Goal: Transaction & Acquisition: Download file/media

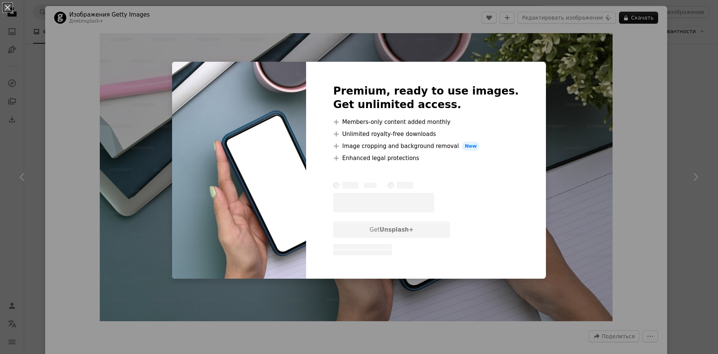
scroll to position [376, 0]
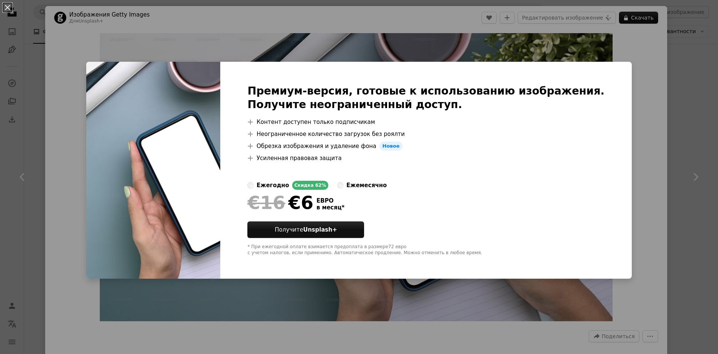
click at [606, 49] on div "An X shape Премиум-версия, готовые к использованию изображения. Получите неогра…" at bounding box center [359, 177] width 718 height 354
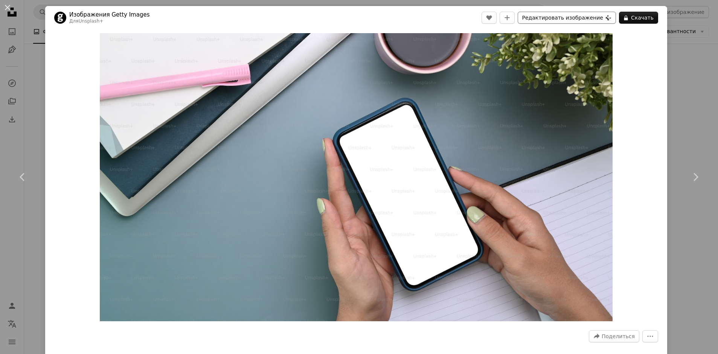
click at [563, 20] on button "Редактировать изображение Plus sign for Unsplash+" at bounding box center [567, 18] width 98 height 12
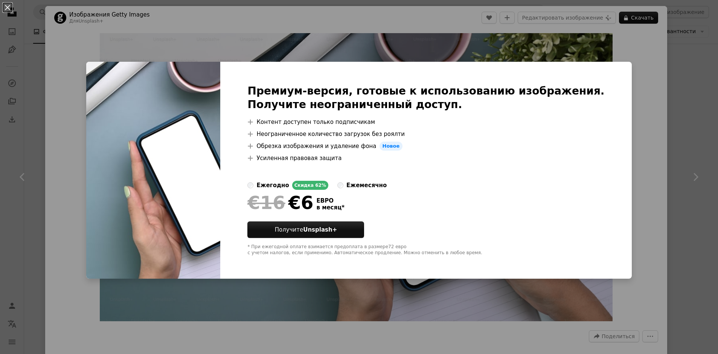
click at [580, 47] on div "An X shape Премиум-версия, готовые к использованию изображения. Получите неогра…" at bounding box center [359, 177] width 718 height 354
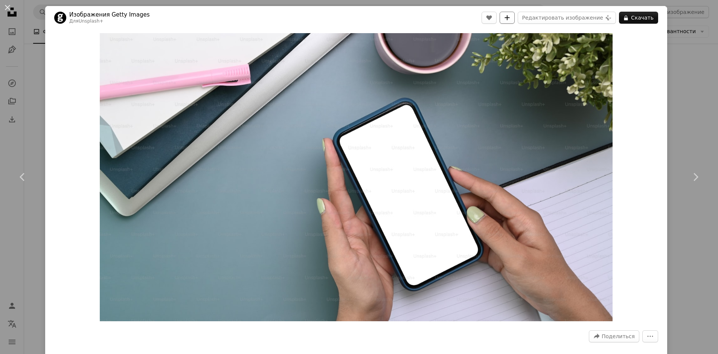
click at [510, 20] on icon "Добавить в коллекцию" at bounding box center [507, 17] width 5 height 5
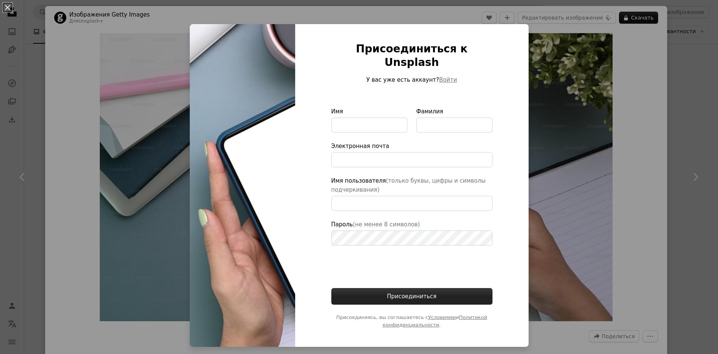
click at [395, 288] on button "Присоединиться" at bounding box center [411, 296] width 161 height 17
type input "*****"
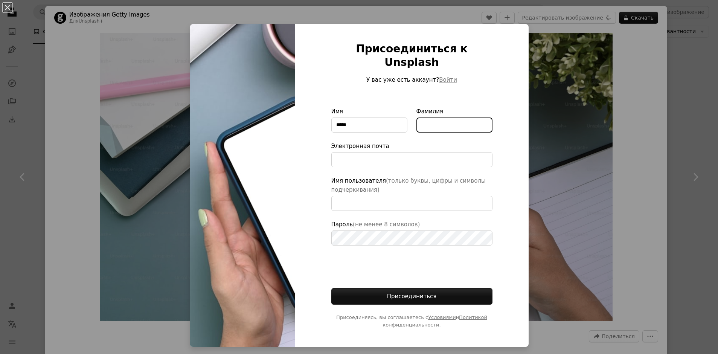
type input "*******"
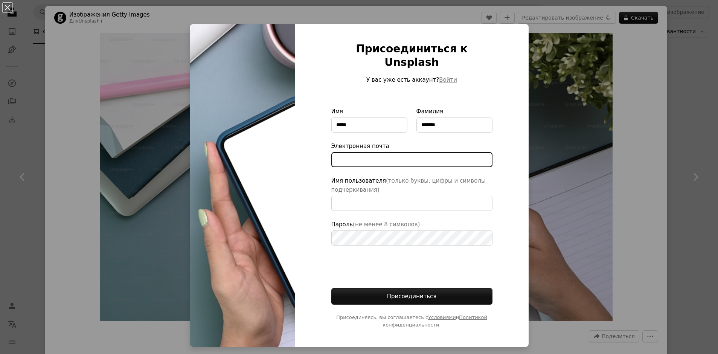
type input "**********"
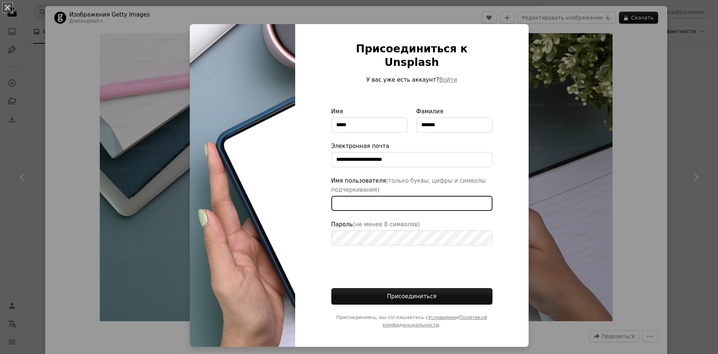
type input "**********"
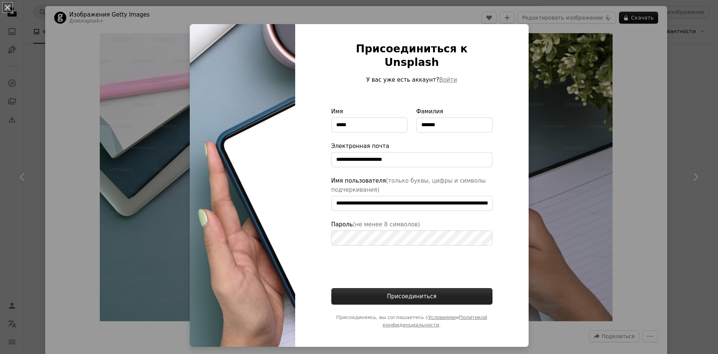
click at [411, 288] on button "Присоединиться" at bounding box center [411, 296] width 161 height 17
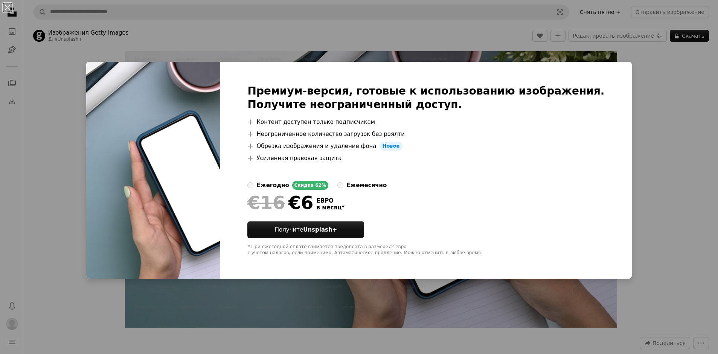
click at [650, 63] on div "An X shape Премиум-версия, готовые к использованию изображения. Получите неогра…" at bounding box center [359, 177] width 718 height 354
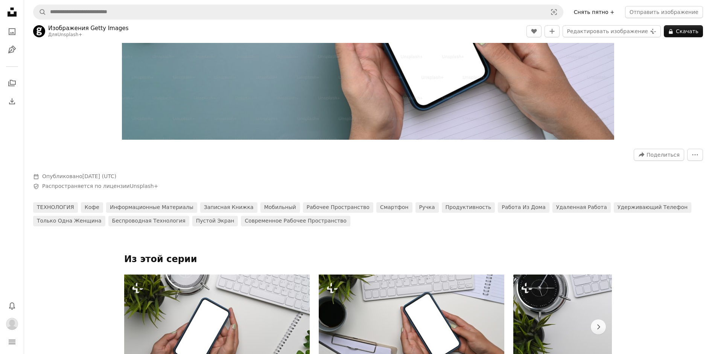
scroll to position [414, 0]
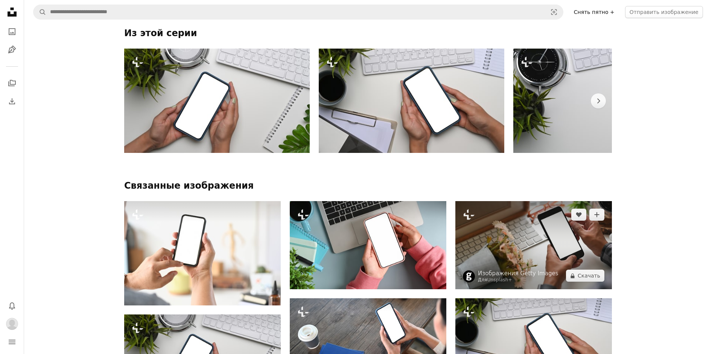
click at [515, 250] on img at bounding box center [533, 245] width 157 height 88
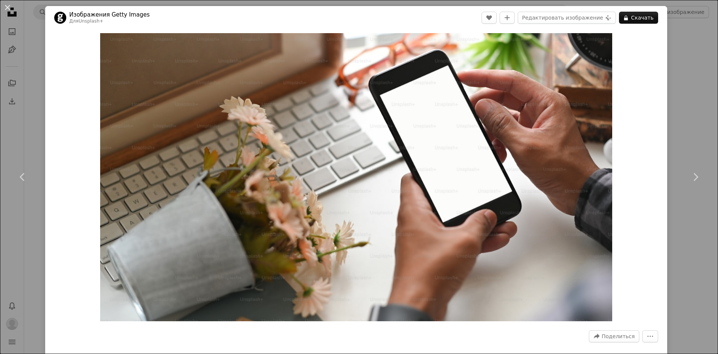
click at [675, 96] on div "An X shape Chevron left Chevron right Изображения Getty Images Для Unsplash+ A …" at bounding box center [359, 177] width 718 height 354
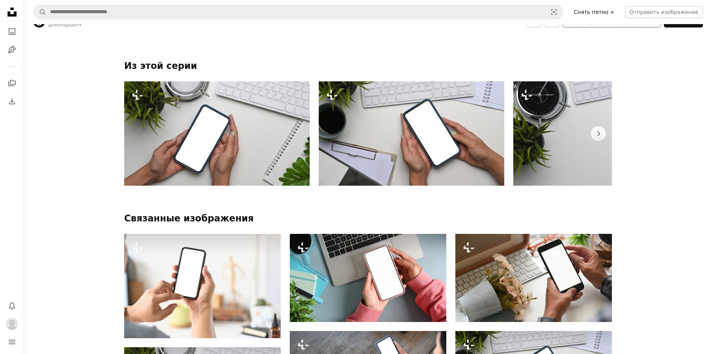
scroll to position [301, 0]
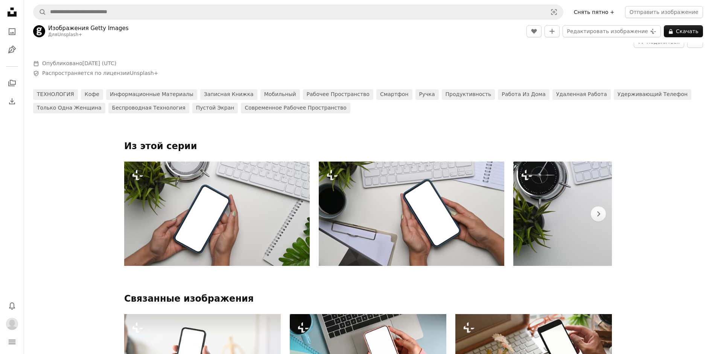
click at [593, 12] on link "Снять пятно +" at bounding box center [594, 12] width 50 height 12
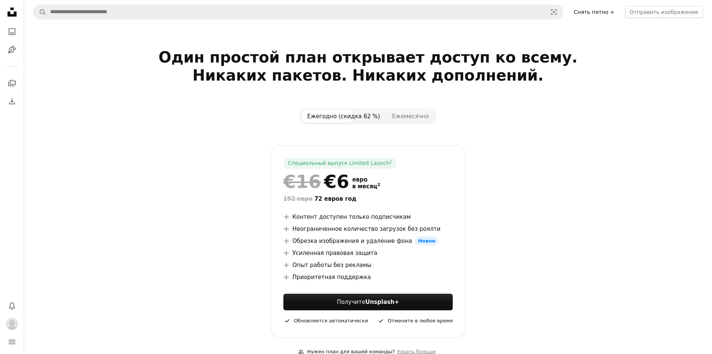
click at [12, 12] on icon "Unsplash logo Unsplash Home" at bounding box center [12, 12] width 15 height 15
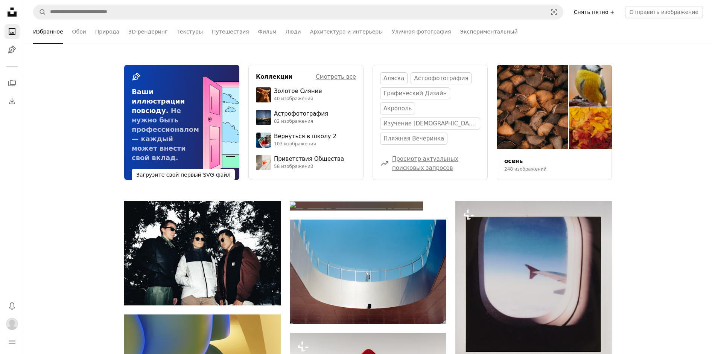
click at [15, 9] on icon "Unsplash logo Unsplash Home" at bounding box center [12, 12] width 15 height 15
click at [146, 32] on link "3D-рендеринг" at bounding box center [147, 32] width 39 height 24
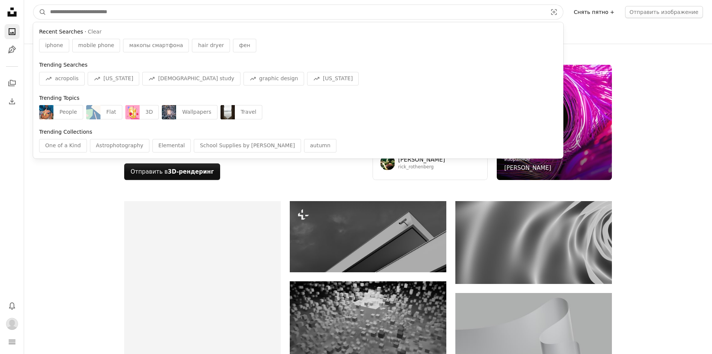
click at [112, 13] on input "Поиск визуальных элементов по всему сайту" at bounding box center [295, 12] width 499 height 14
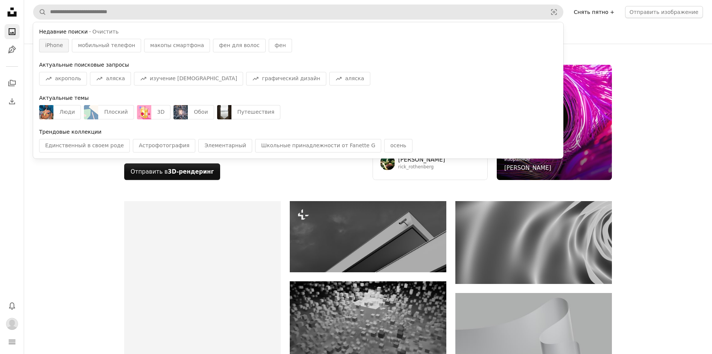
click at [56, 47] on span "iPhone" at bounding box center [54, 46] width 18 height 8
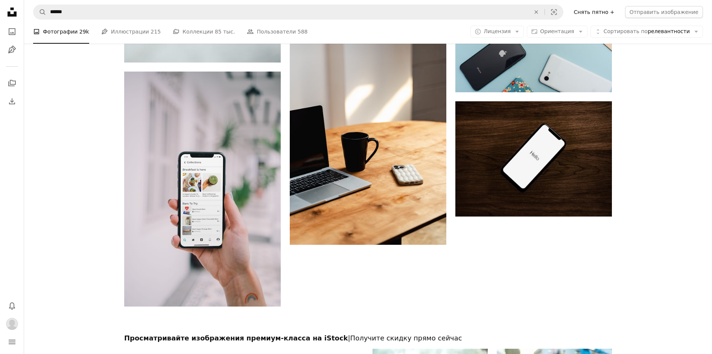
scroll to position [1129, 0]
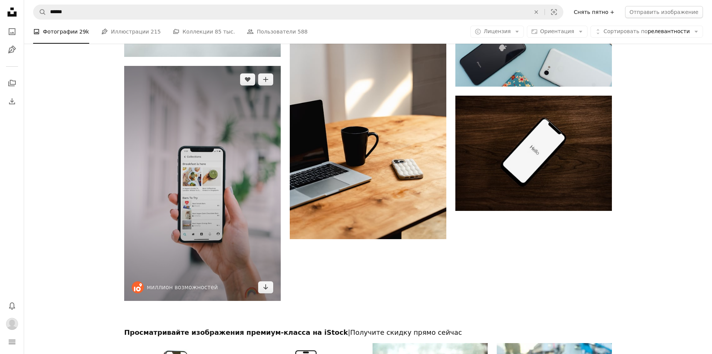
click at [196, 253] on img at bounding box center [202, 183] width 157 height 235
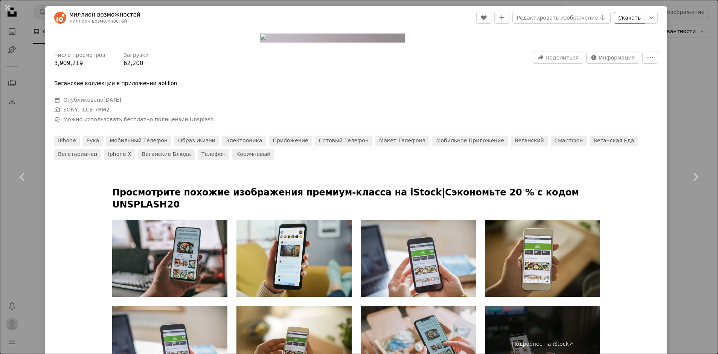
click at [621, 16] on link "Скачать" at bounding box center [630, 18] width 32 height 12
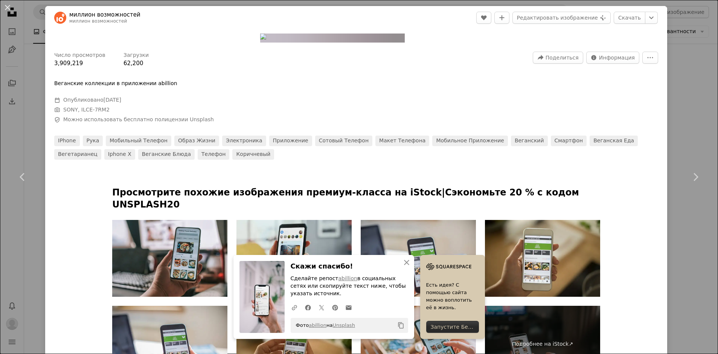
click at [687, 135] on div "An X shape Chevron left Chevron right миллион возможностей миллион возможностей…" at bounding box center [359, 177] width 718 height 354
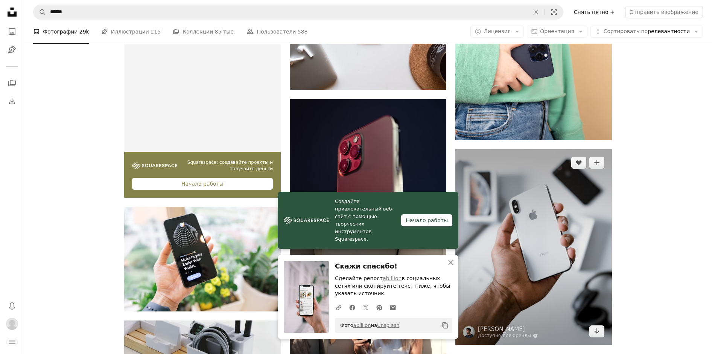
scroll to position [1430, 0]
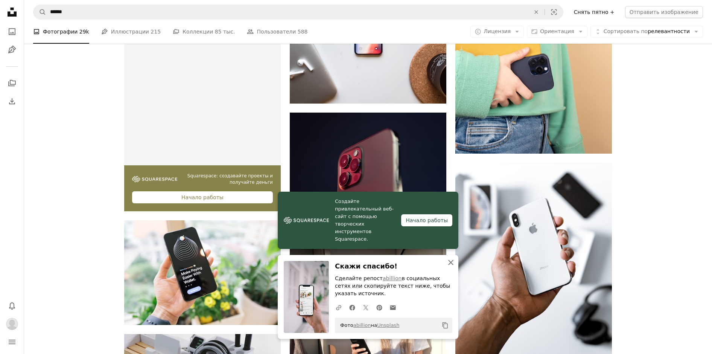
click at [448, 262] on icon "An X shape" at bounding box center [450, 262] width 9 height 9
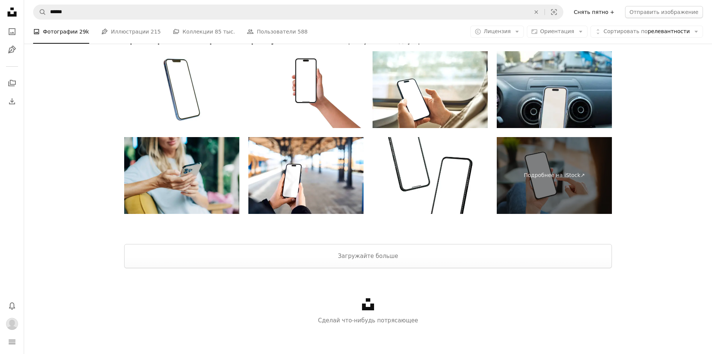
scroll to position [2711, 0]
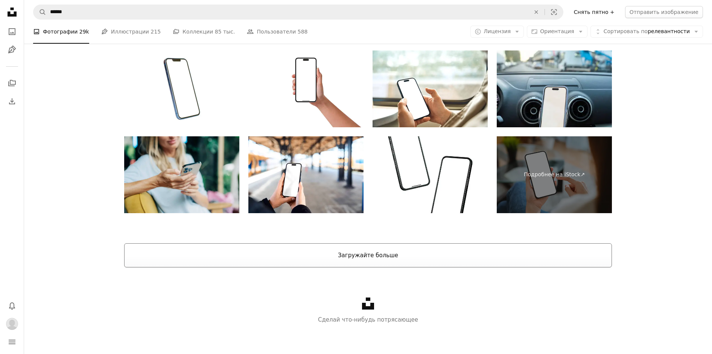
click at [410, 249] on button "Загружайте больше" at bounding box center [368, 255] width 488 height 24
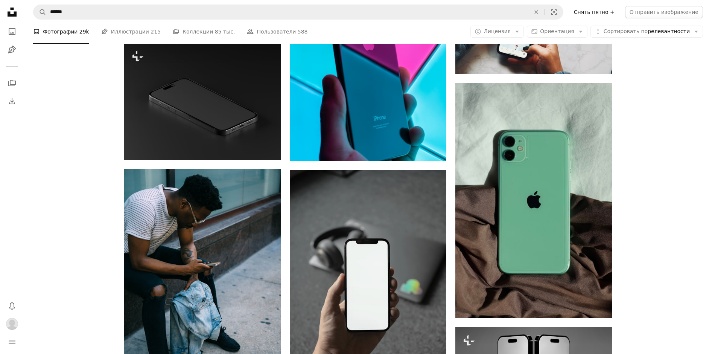
scroll to position [7906, 0]
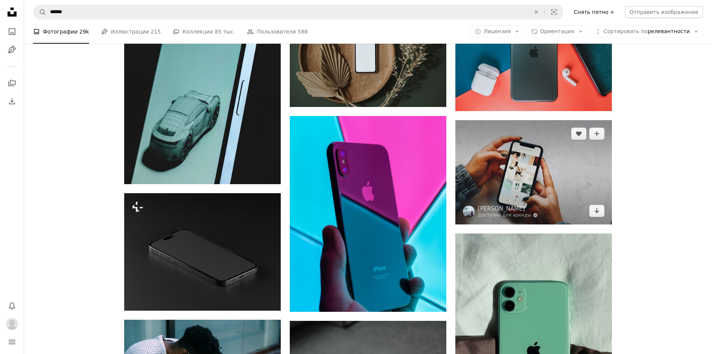
click at [540, 200] on img at bounding box center [533, 172] width 157 height 104
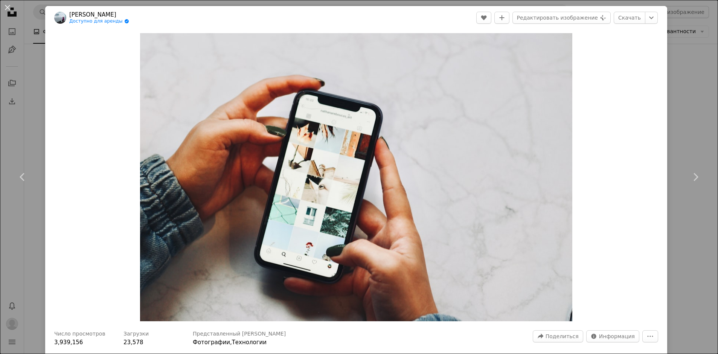
click at [675, 62] on div "An X shape Chevron left Chevron right [PERSON_NAME] Ребусаш Доступно для аренды…" at bounding box center [359, 177] width 718 height 354
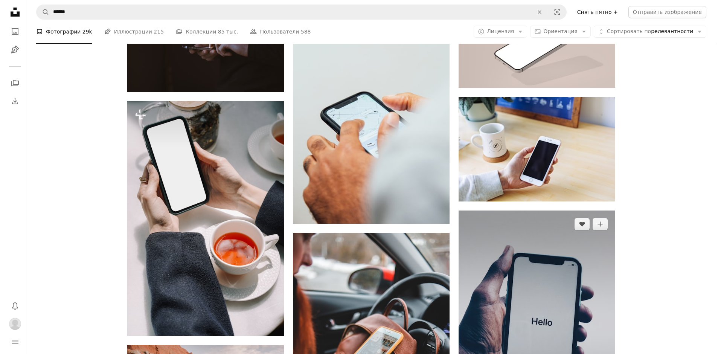
scroll to position [8621, 0]
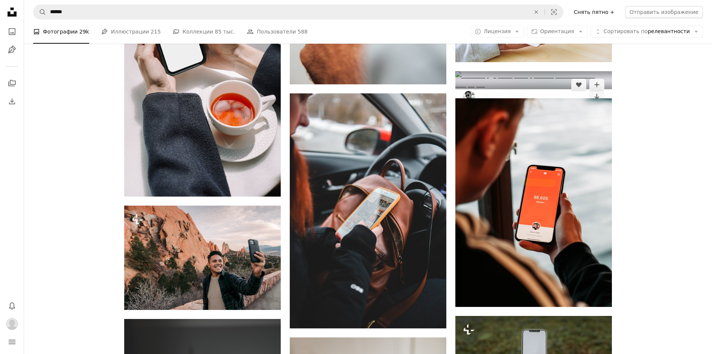
click at [550, 89] on img at bounding box center [533, 80] width 157 height 18
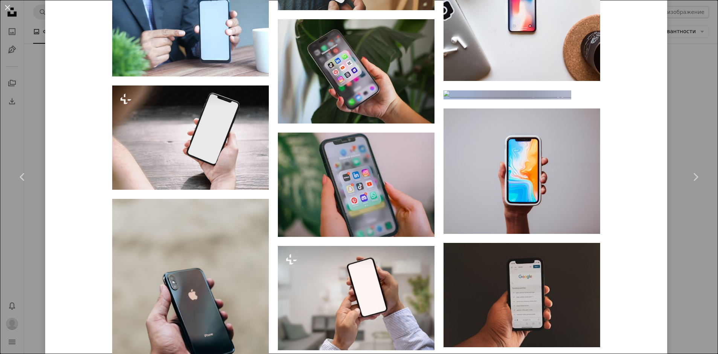
scroll to position [2491, 0]
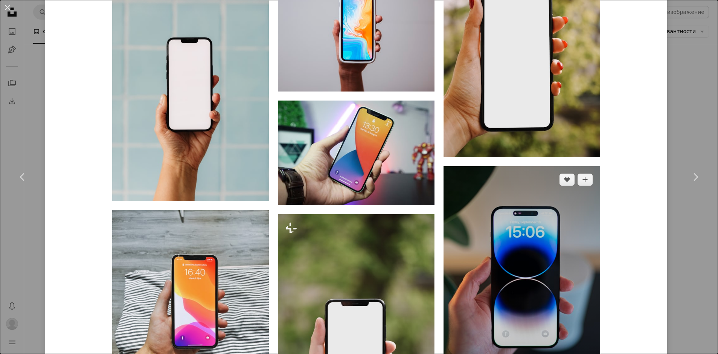
scroll to position [1468, 0]
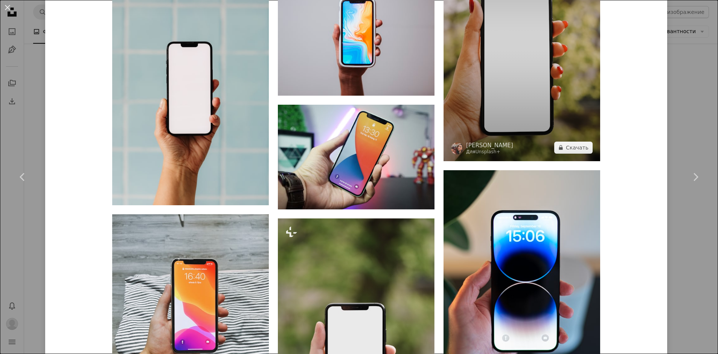
click at [510, 96] on img at bounding box center [521, 43] width 157 height 235
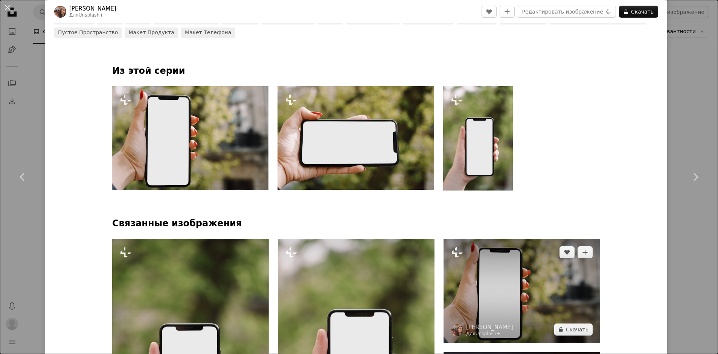
scroll to position [376, 0]
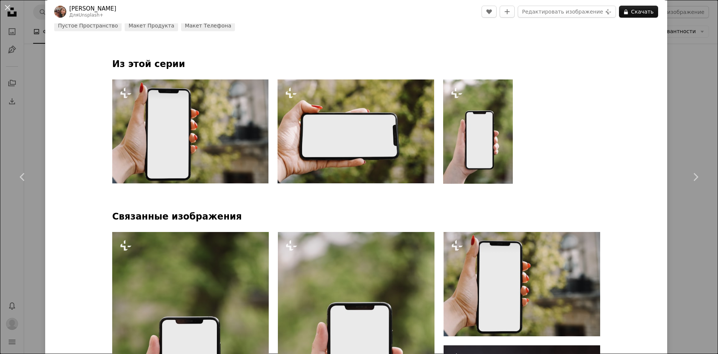
click at [209, 132] on img at bounding box center [190, 131] width 156 height 104
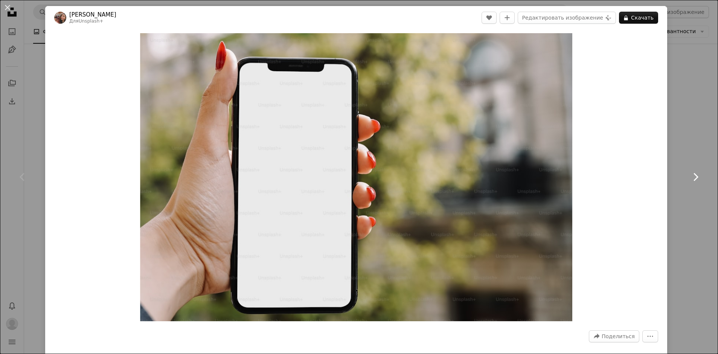
click at [694, 156] on link "Chevron right" at bounding box center [695, 177] width 45 height 72
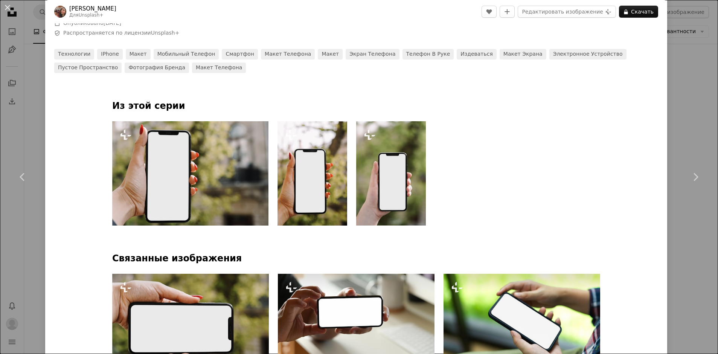
scroll to position [377, 0]
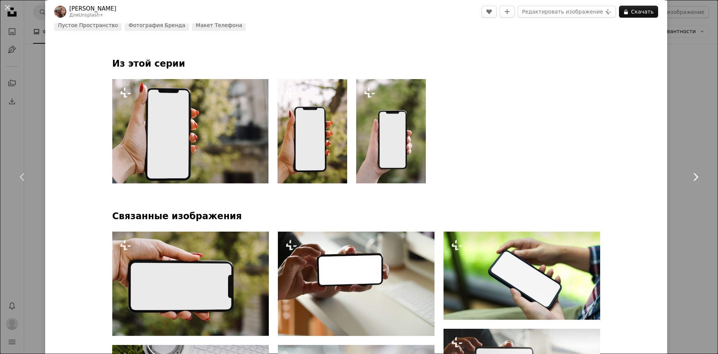
click at [699, 143] on link "Chevron right" at bounding box center [695, 177] width 45 height 72
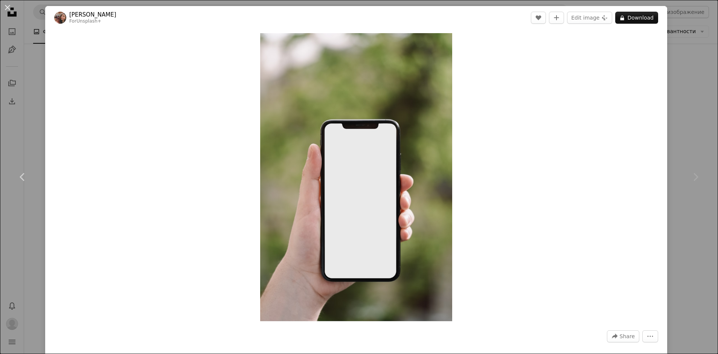
click at [692, 97] on div "An X shape Chevron left Chevron right Lala Azizli For Unsplash+ A heart A plus …" at bounding box center [359, 177] width 718 height 354
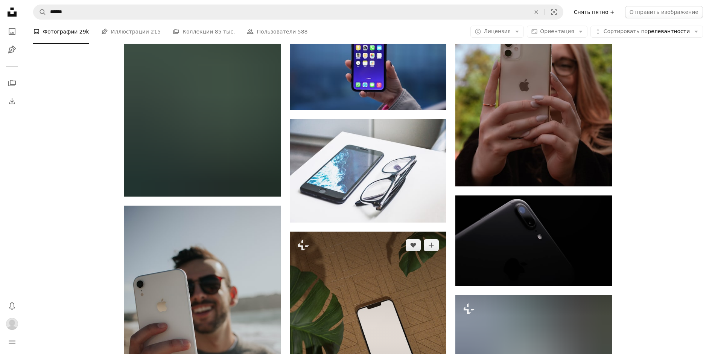
scroll to position [10804, 0]
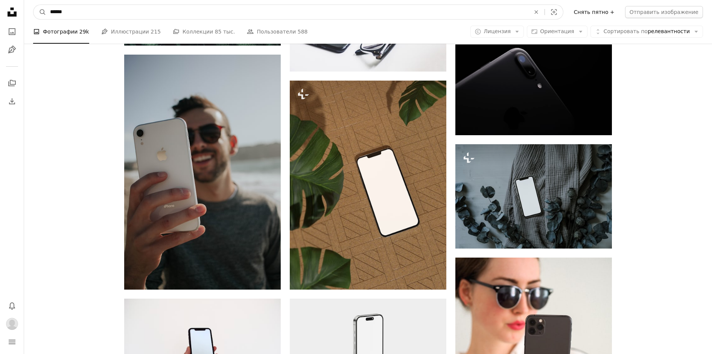
click at [104, 12] on input "******" at bounding box center [287, 12] width 482 height 14
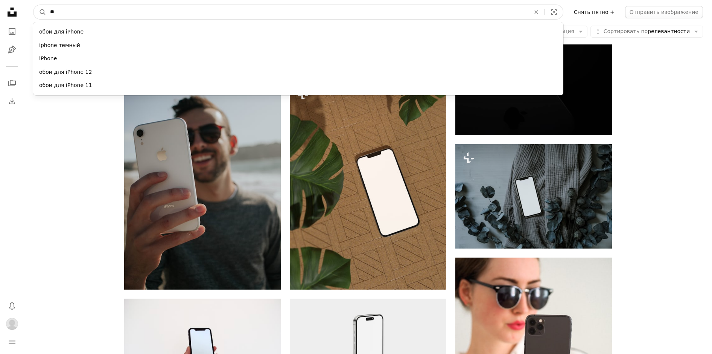
type input "*"
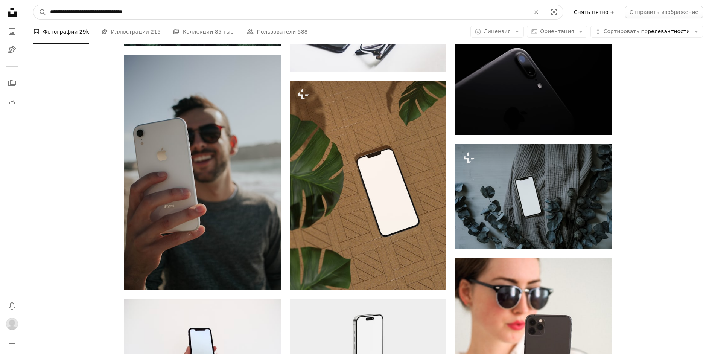
type input "**********"
click at [33, 5] on button "A magnifying glass" at bounding box center [39, 12] width 13 height 14
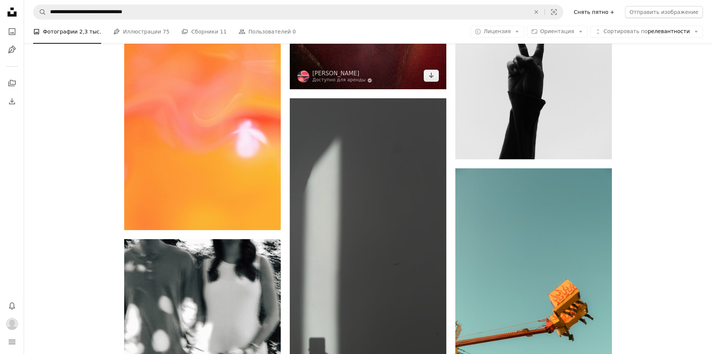
scroll to position [1506, 0]
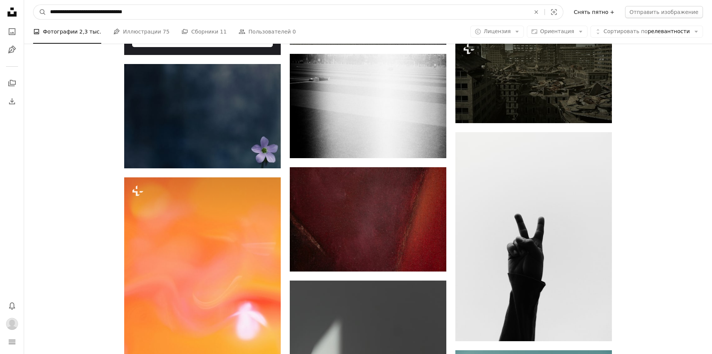
drag, startPoint x: 265, startPoint y: 14, endPoint x: 24, endPoint y: 19, distance: 241.3
click at [24, 19] on div "**********" at bounding box center [356, 296] width 712 height 3605
type input "**********"
click button "A magnifying glass" at bounding box center [39, 12] width 13 height 14
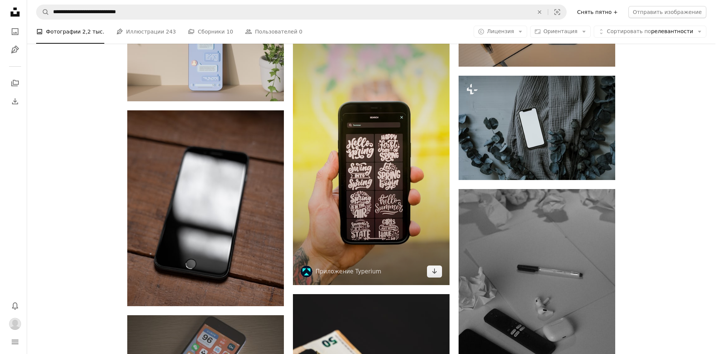
scroll to position [9636, 0]
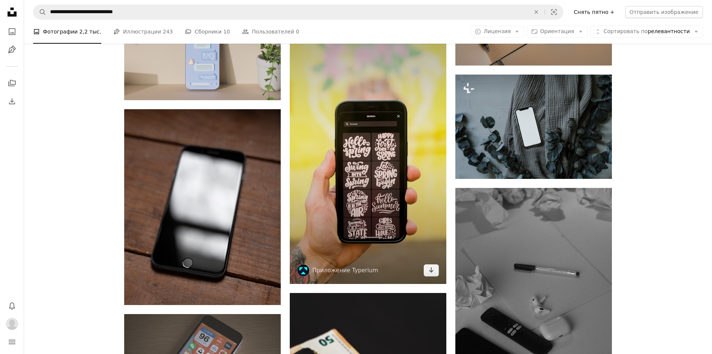
click at [349, 190] on img at bounding box center [368, 144] width 157 height 279
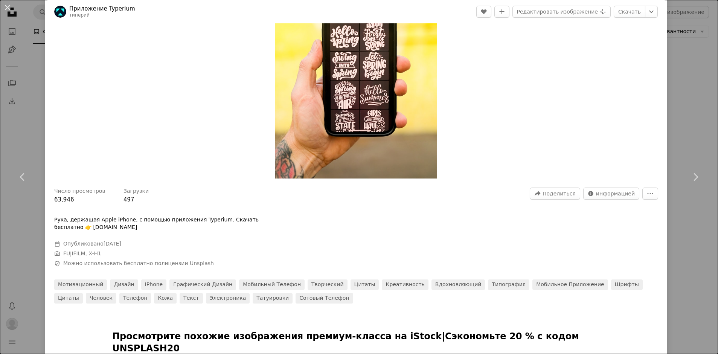
scroll to position [73, 0]
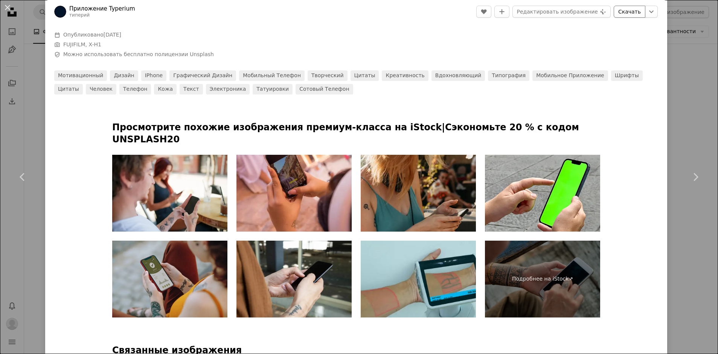
click at [617, 14] on link "Скачать" at bounding box center [630, 12] width 32 height 12
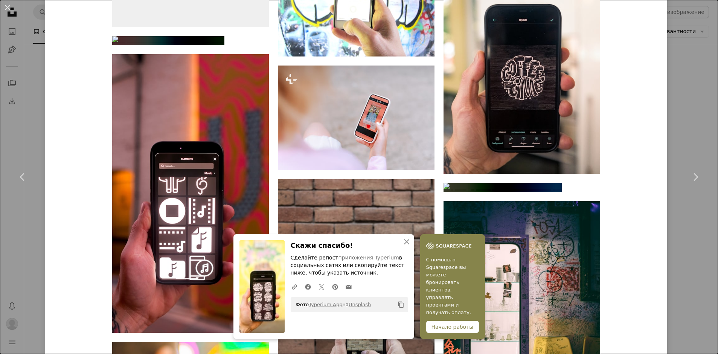
scroll to position [524, 0]
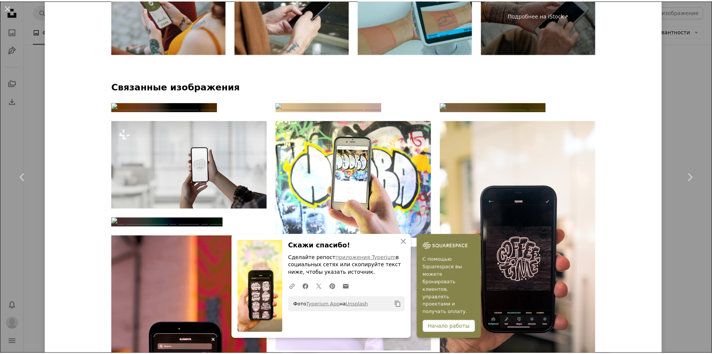
scroll to position [148, 0]
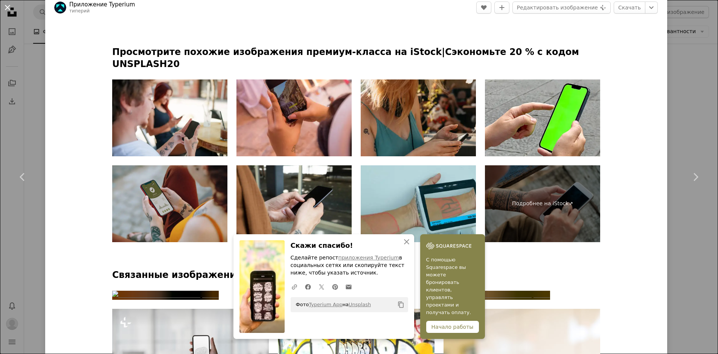
click at [5, 6] on button "An X shape" at bounding box center [7, 7] width 9 height 9
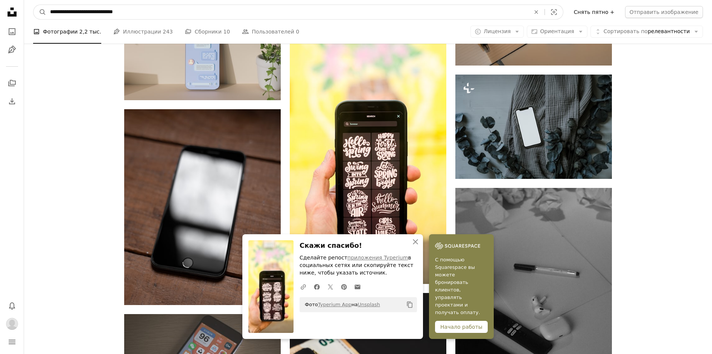
click at [151, 13] on input "**********" at bounding box center [287, 12] width 482 height 14
drag, startPoint x: 108, startPoint y: 12, endPoint x: 20, endPoint y: 17, distance: 88.9
click at [52, 14] on input "**********" at bounding box center [287, 12] width 482 height 14
type input "**********"
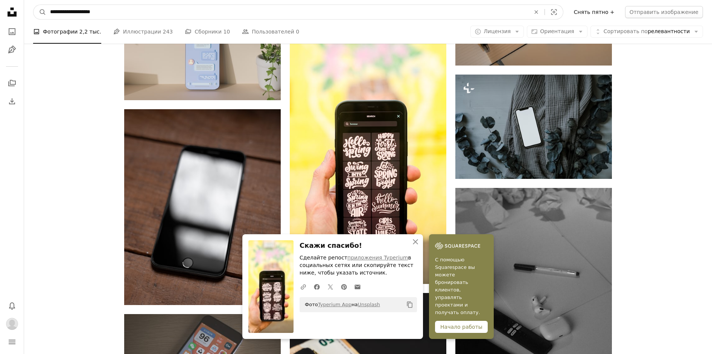
click button "A magnifying glass" at bounding box center [39, 12] width 13 height 14
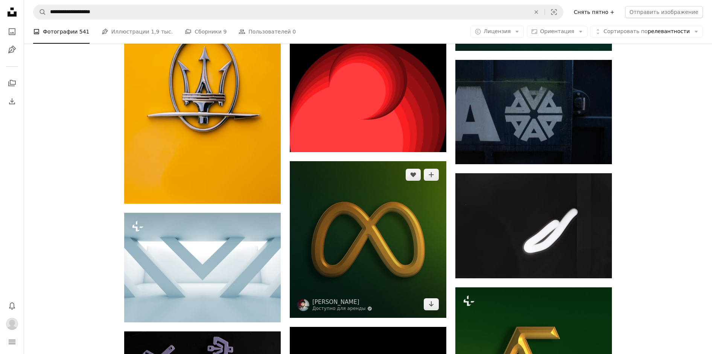
scroll to position [4855, 0]
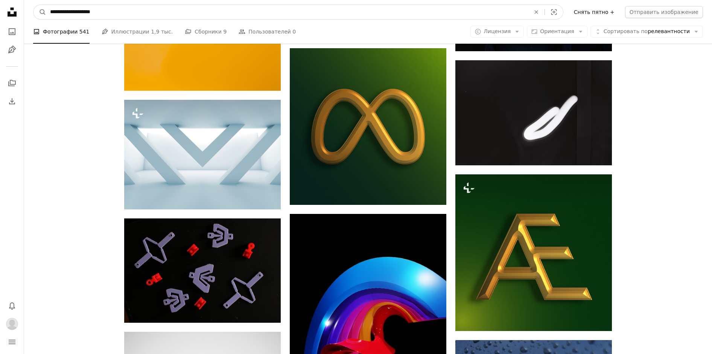
click at [72, 12] on input "**********" at bounding box center [287, 12] width 482 height 14
type input "**********"
click at [33, 5] on button "A magnifying glass" at bounding box center [39, 12] width 13 height 14
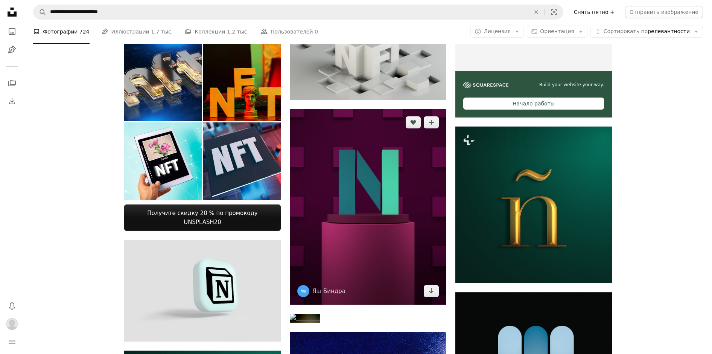
scroll to position [188, 0]
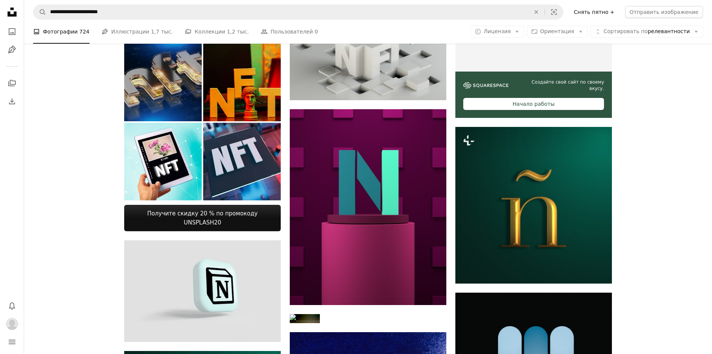
click at [163, 91] on img at bounding box center [163, 83] width 78 height 78
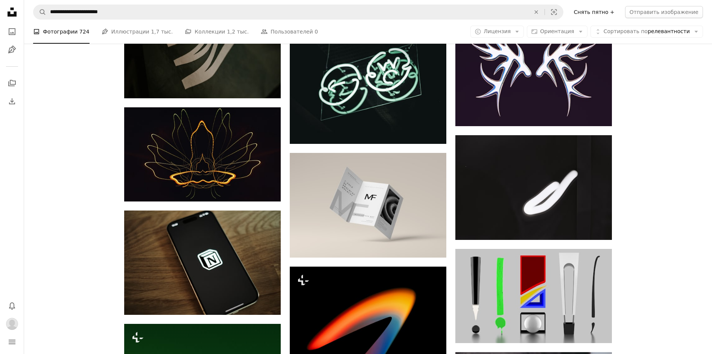
scroll to position [4855, 0]
